Goal: Navigation & Orientation: Find specific page/section

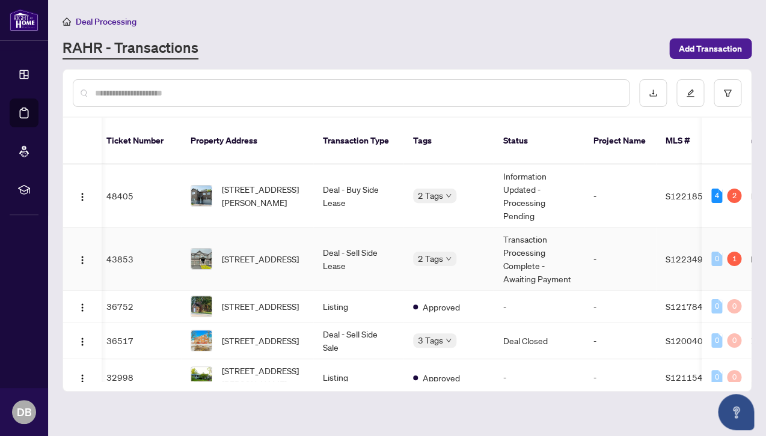
scroll to position [0, 7]
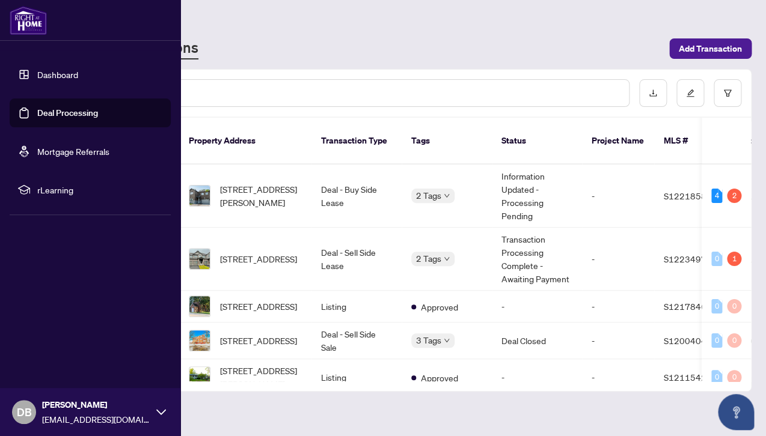
click at [58, 75] on link "Dashboard" at bounding box center [57, 74] width 41 height 11
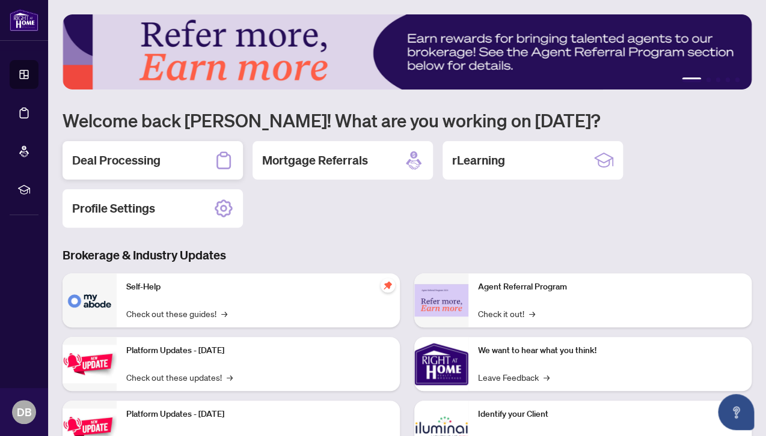
click at [131, 158] on h2 "Deal Processing" at bounding box center [116, 160] width 88 height 17
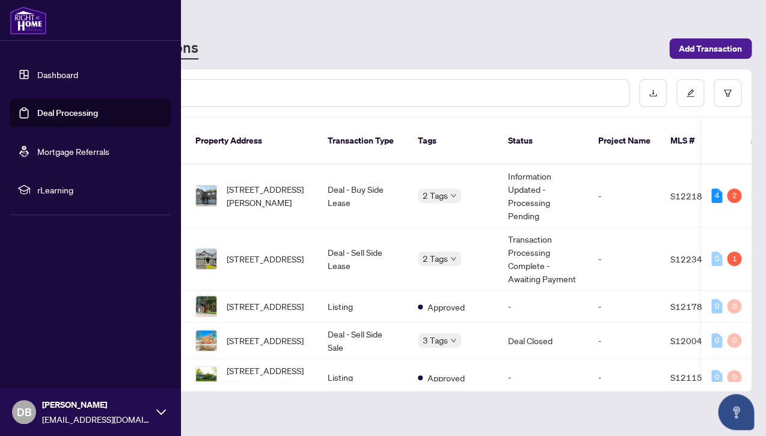
click at [56, 77] on link "Dashboard" at bounding box center [57, 74] width 41 height 11
